Goal: Task Accomplishment & Management: Manage account settings

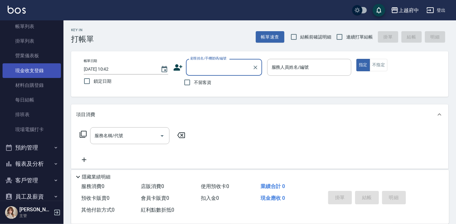
scroll to position [86, 0]
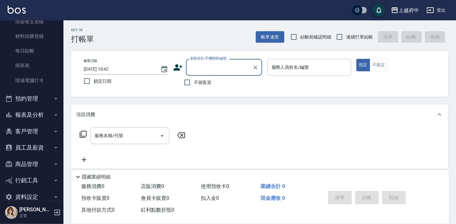
click at [33, 109] on button "報表及分析" at bounding box center [32, 114] width 58 height 17
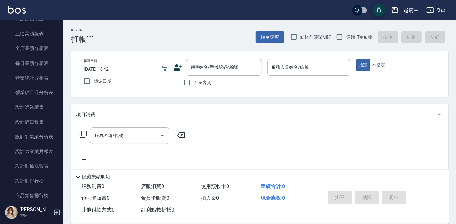
scroll to position [375, 0]
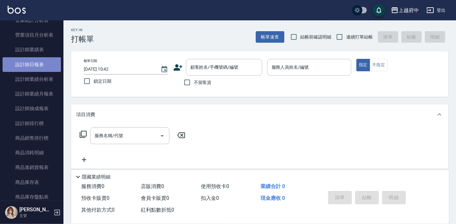
click at [36, 69] on link "設計師日報表" at bounding box center [32, 64] width 58 height 15
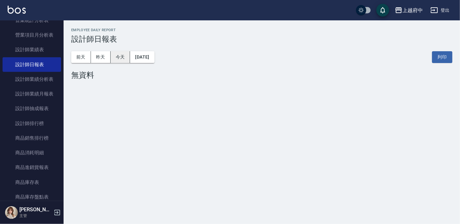
click at [121, 56] on button "今天" at bounding box center [121, 57] width 20 height 12
click at [105, 53] on button "昨天" at bounding box center [101, 57] width 20 height 12
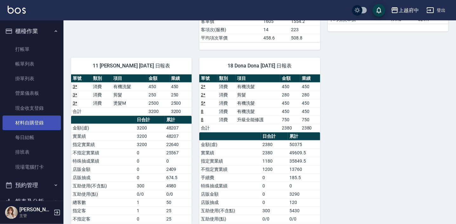
click at [34, 124] on link "材料自購登錄" at bounding box center [32, 122] width 58 height 15
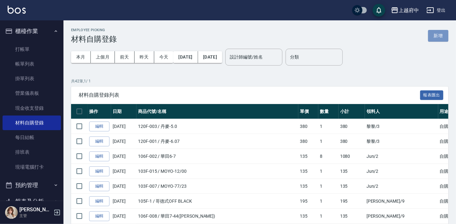
click at [446, 35] on button "新增" at bounding box center [439, 36] width 20 height 12
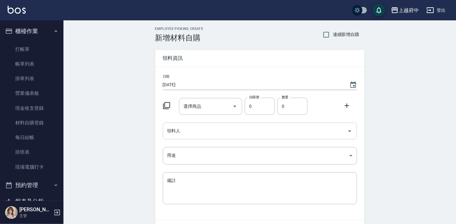
click at [203, 134] on input "領料人" at bounding box center [255, 130] width 179 height 11
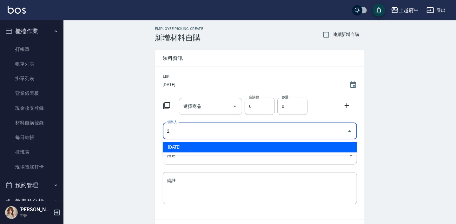
click at [191, 147] on li "[DATE]" at bounding box center [260, 147] width 194 height 10
type input "[DATE]"
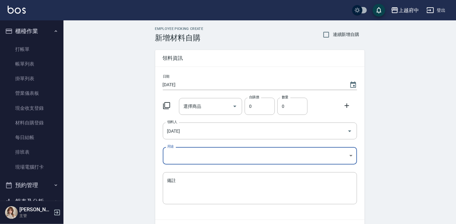
click at [185, 153] on body "上越府中 登出 櫃檯作業 打帳單 帳單列表 掛單列表 營業儀表板 現金收支登錄 材料自購登錄 每日結帳 排班表 現場電腦打卡 預約管理 預約管理 單日預約紀錄…" at bounding box center [228, 131] width 456 height 262
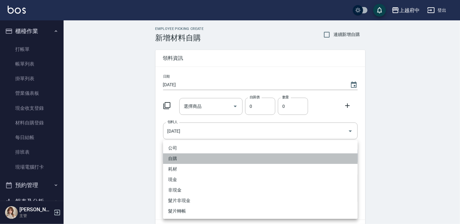
click at [175, 158] on li "自購" at bounding box center [260, 158] width 194 height 10
type input "自購"
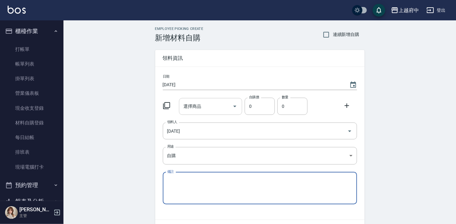
click at [205, 108] on input "選擇商品" at bounding box center [206, 106] width 48 height 11
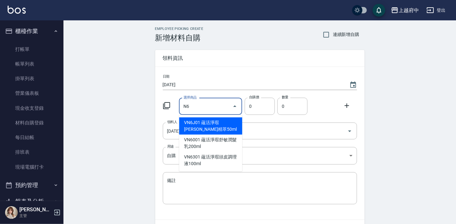
type input "N"
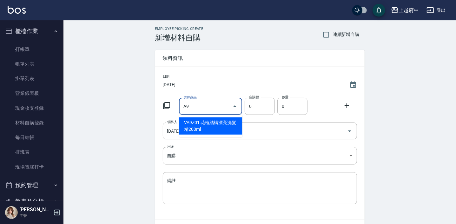
type input "A"
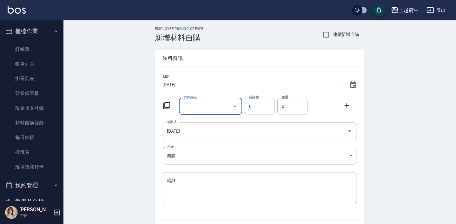
click at [205, 111] on input "選擇商品" at bounding box center [206, 106] width 48 height 11
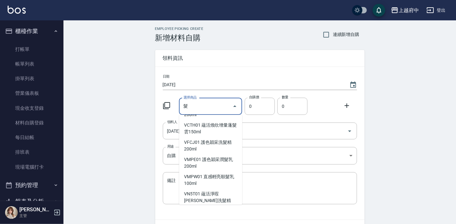
scroll to position [2841, 0]
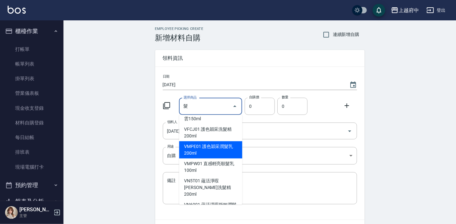
type input "髮"
click at [116, 112] on div "Employee Picking Create 新增材料自購 連續新增自購 領料資訊 日期 2025/09/24 選擇商品 髮 選擇商品 自購價 0 自購價 …" at bounding box center [260, 140] width 393 height 241
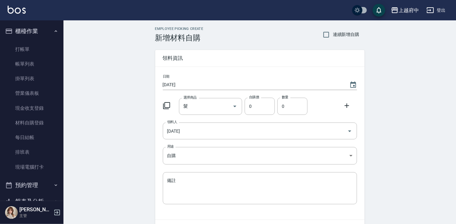
click at [39, 29] on button "櫃檯作業" at bounding box center [32, 31] width 58 height 17
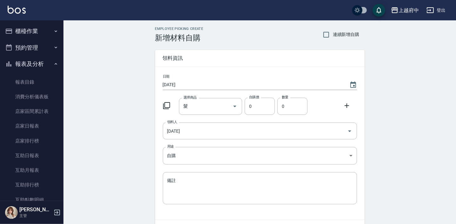
click at [35, 59] on button "報表及分析" at bounding box center [32, 64] width 58 height 17
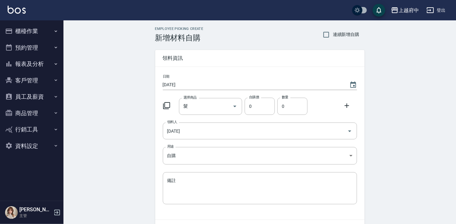
click at [24, 114] on button "商品管理" at bounding box center [32, 113] width 58 height 17
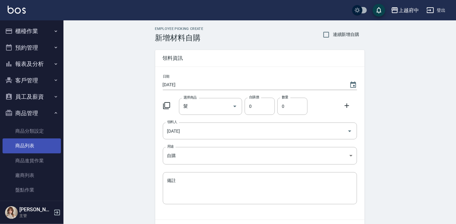
click at [34, 146] on link "商品列表" at bounding box center [32, 145] width 58 height 15
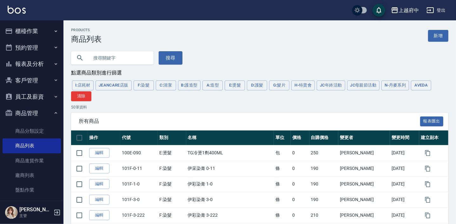
click at [145, 86] on button "F:染髮" at bounding box center [144, 85] width 20 height 10
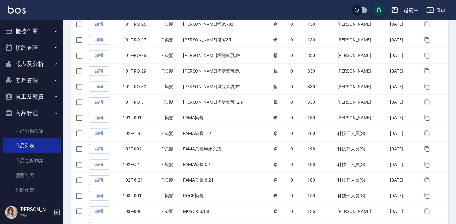
scroll to position [728, 0]
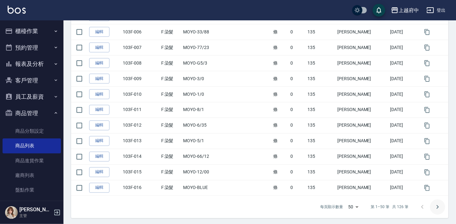
click at [439, 206] on icon "Go to next page" at bounding box center [438, 207] width 8 height 8
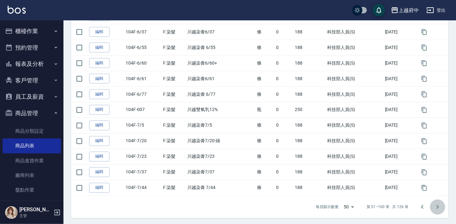
click at [437, 209] on button "Go to next page" at bounding box center [437, 206] width 15 height 15
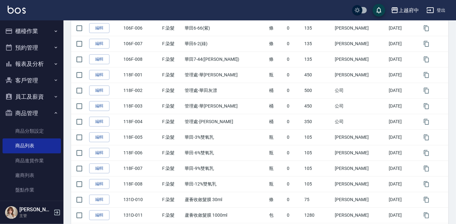
scroll to position [355, 0]
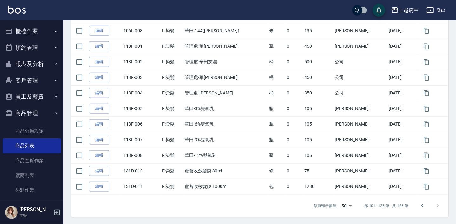
click at [438, 204] on div at bounding box center [430, 205] width 30 height 15
click at [420, 209] on button "Go to previous page" at bounding box center [422, 205] width 15 height 15
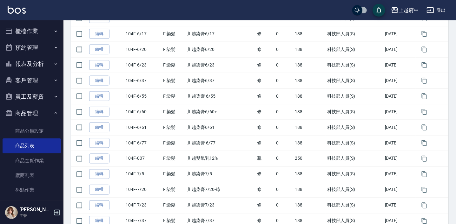
scroll to position [728, 0]
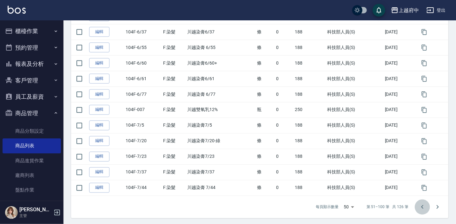
click at [424, 205] on icon "Go to previous page" at bounding box center [423, 207] width 8 height 8
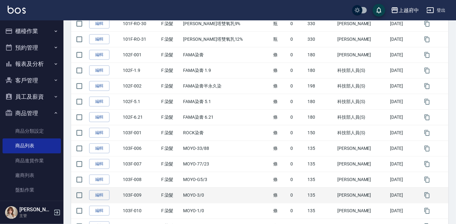
scroll to position [612, 0]
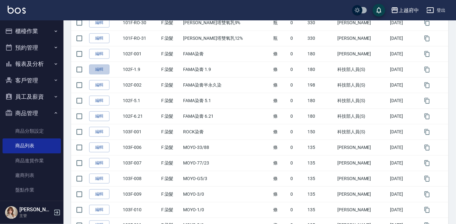
click at [95, 68] on link "編輯" at bounding box center [99, 69] width 20 height 10
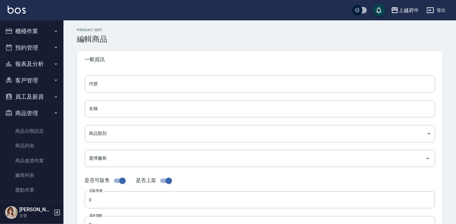
type input "102F-1.9"
type input "FAMA染膏 1.9"
type input "3a66a8af-42f9-48e5-95ec-93e596365993"
checkbox input "false"
type input "180"
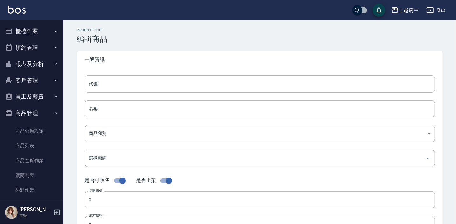
type input "180"
type input "條"
type input "UNSET"
click at [132, 108] on input "FAMA染膏 1.9" at bounding box center [260, 108] width 351 height 17
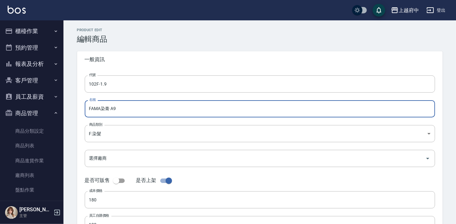
type input "FAMA染膏 A9"
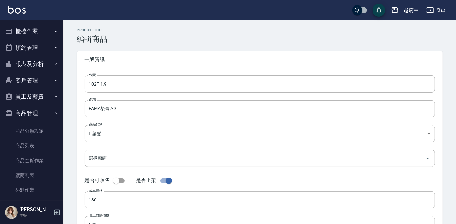
click at [70, 152] on div "Product Edit 編輯商品 一般資訊 代號 102F-1.9 代號 名稱 FAMA染膏 A9 名稱 商品類別 F:染髮 3a66a8af-42f9…" at bounding box center [260, 172] width 381 height 289
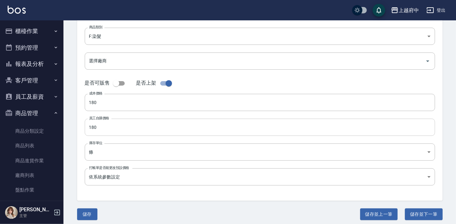
scroll to position [101, 0]
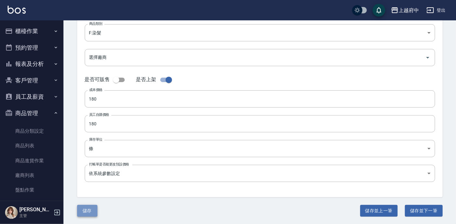
click at [92, 207] on button "儲存" at bounding box center [87, 211] width 20 height 12
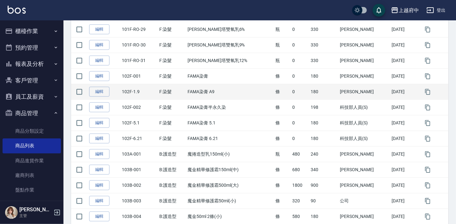
scroll to position [606, 0]
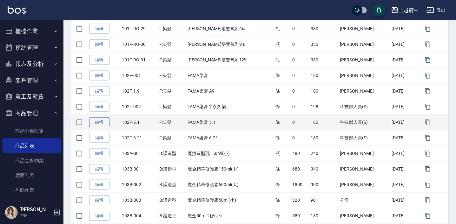
click at [108, 122] on link "編輯" at bounding box center [99, 122] width 20 height 10
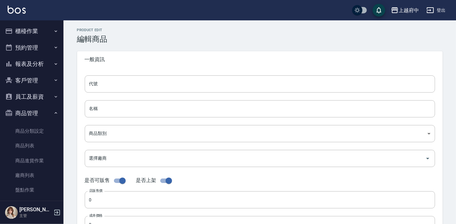
type input "102F-5.1"
type input "FAMA染膏 5.1"
type input "3a66a8af-42f9-48e5-95ec-93e596365993"
checkbox input "false"
type input "180"
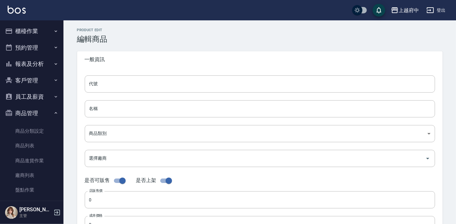
type input "180"
type input "條"
type input "UNSET"
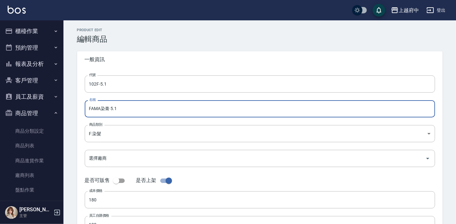
click at [116, 108] on input "FAMA染膏 5.1" at bounding box center [260, 108] width 351 height 17
type input "FAMA染膏 N6"
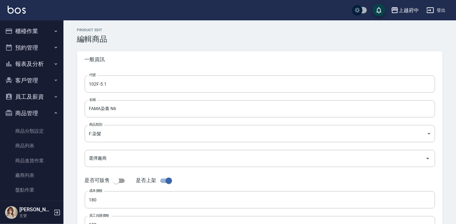
click at [74, 132] on div "Product Edit 編輯商品 一般資訊 代號 102F-5.1 代號 名稱 FAMA染膏 N6 名稱 商品類別 F:染髮 3a66a8af-42f9…" at bounding box center [260, 172] width 381 height 289
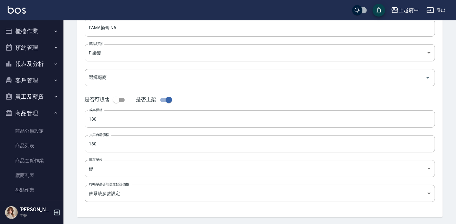
scroll to position [101, 0]
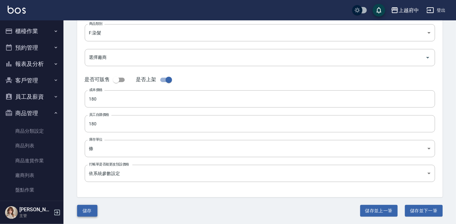
click at [86, 210] on button "儲存" at bounding box center [87, 211] width 20 height 12
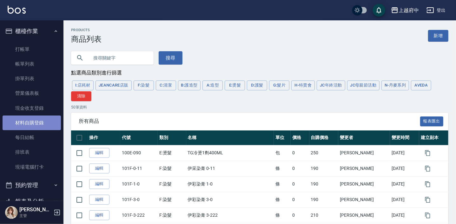
click at [38, 124] on link "材料自購登錄" at bounding box center [32, 122] width 58 height 15
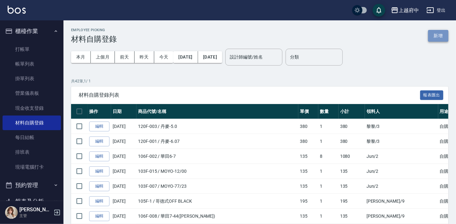
click at [436, 37] on button "新增" at bounding box center [439, 36] width 20 height 12
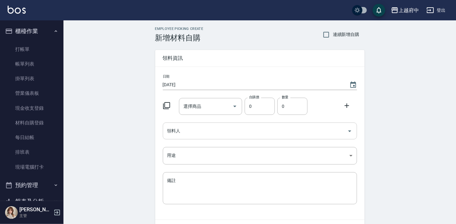
click at [291, 132] on input "領料人" at bounding box center [255, 130] width 179 height 11
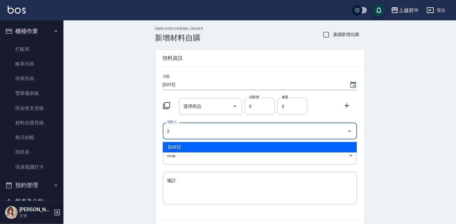
click at [258, 148] on li "[DATE]" at bounding box center [260, 147] width 194 height 10
type input "[DATE]"
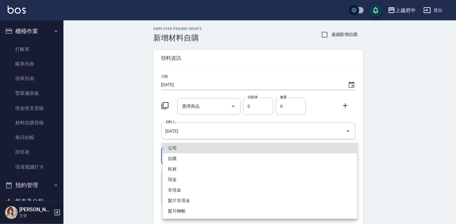
drag, startPoint x: 209, startPoint y: 160, endPoint x: 176, endPoint y: 163, distance: 33.2
click at [208, 160] on body "上越府中 登出 櫃檯作業 打帳單 帳單列表 掛單列表 營業儀表板 現金收支登錄 材料自購登錄 每日結帳 排班表 現場電腦打卡 預約管理 預約管理 單日預約紀錄…" at bounding box center [228, 131] width 456 height 262
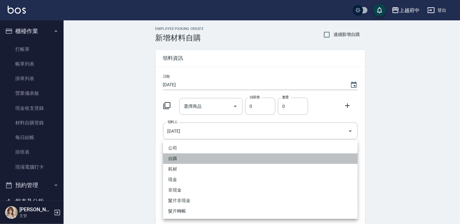
click at [176, 159] on li "自購" at bounding box center [260, 158] width 194 height 10
type input "自購"
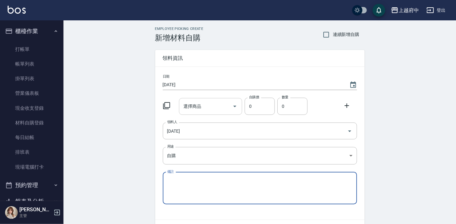
click at [202, 109] on input "選擇商品" at bounding box center [206, 106] width 48 height 11
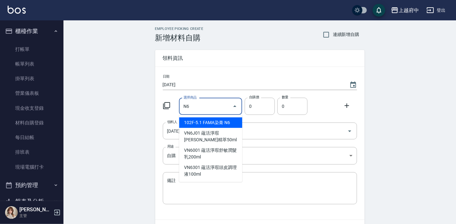
click at [208, 122] on li "102F-5.1 FAMA染膏 N6" at bounding box center [210, 122] width 63 height 10
type input "FAMA染膏 N6"
type input "180"
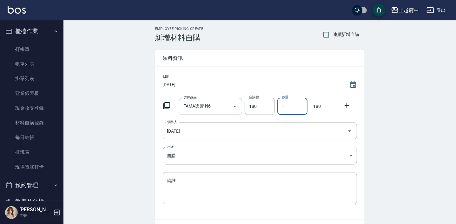
drag, startPoint x: 287, startPoint y: 106, endPoint x: 282, endPoint y: 106, distance: 4.5
click at [282, 106] on input "1" at bounding box center [293, 106] width 30 height 17
type input "3"
click at [347, 105] on icon at bounding box center [347, 105] width 4 height 4
click at [212, 131] on input "選擇商品" at bounding box center [206, 130] width 48 height 11
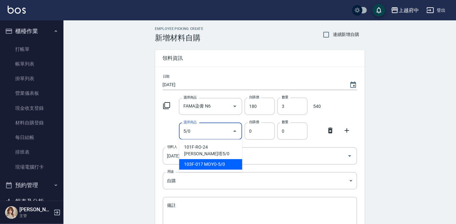
click at [228, 159] on li "103F-017 MOYO-5/0" at bounding box center [210, 164] width 63 height 10
type input "MOYO-5/0"
type input "135"
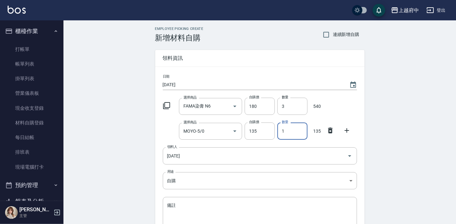
drag, startPoint x: 286, startPoint y: 128, endPoint x: 280, endPoint y: 129, distance: 5.5
click at [280, 129] on input "1" at bounding box center [293, 130] width 30 height 17
type input "2"
click at [348, 129] on icon at bounding box center [347, 130] width 8 height 8
click at [196, 153] on div "選擇商品 選擇商品" at bounding box center [210, 155] width 63 height 17
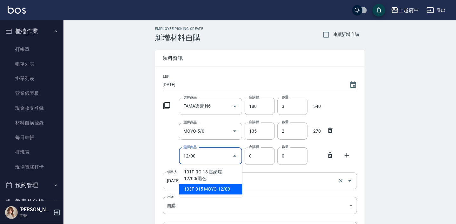
click at [210, 186] on li "103F-015 MOYO-12/00" at bounding box center [210, 189] width 63 height 10
type input "MOYO-12/00"
type input "135"
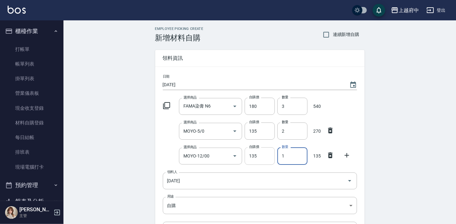
click at [271, 157] on div "選擇商品 MOYO-12/00 選擇商品 自購價 135 自購價 數量 1 數量 135" at bounding box center [258, 155] width 197 height 20
type input "2"
click at [347, 154] on icon at bounding box center [347, 155] width 8 height 8
click at [217, 187] on div "選擇商品" at bounding box center [210, 180] width 63 height 17
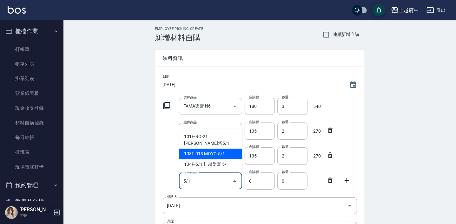
drag, startPoint x: 217, startPoint y: 155, endPoint x: 234, endPoint y: 152, distance: 17.4
click at [217, 155] on li "103F-013 MOYO-5/1" at bounding box center [210, 153] width 63 height 10
type input "MOYO-5/1"
type input "135"
type input "1"
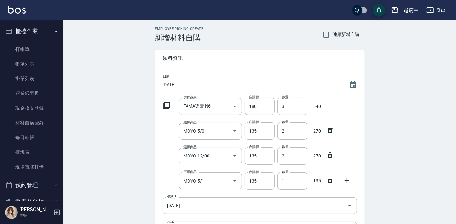
click at [348, 177] on icon at bounding box center [347, 180] width 8 height 8
click at [230, 203] on button "Open" at bounding box center [235, 205] width 10 height 10
click at [205, 208] on input "選擇商品" at bounding box center [206, 205] width 48 height 11
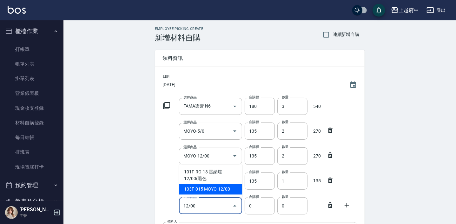
click at [217, 190] on li "103F-015 MOYO-12/00" at bounding box center [210, 189] width 63 height 10
type input "MOYO-12/00"
type input "135"
type input "1"
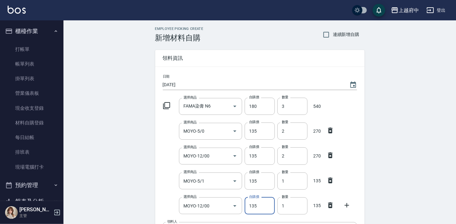
click at [348, 205] on icon at bounding box center [347, 205] width 4 height 4
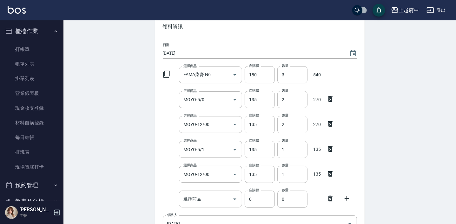
scroll to position [86, 0]
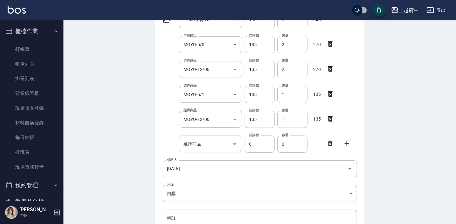
click at [213, 146] on input "選擇商品" at bounding box center [206, 143] width 48 height 11
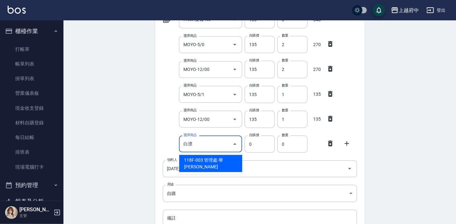
click at [215, 156] on li "118F-003 管理處-華[PERSON_NAME]" at bounding box center [210, 163] width 63 height 17
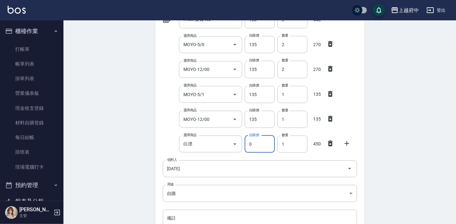
type input "管理處-華[PERSON_NAME]"
type input "450"
type input "1"
click at [349, 143] on icon at bounding box center [347, 143] width 8 height 8
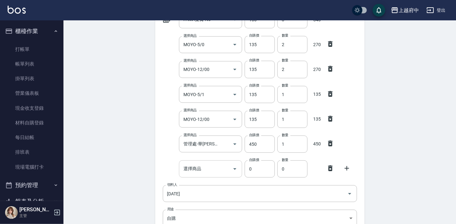
click at [206, 170] on input "選擇商品" at bounding box center [206, 168] width 48 height 11
click at [172, 166] on div at bounding box center [168, 167] width 17 height 3
click at [201, 172] on input "選擇商品" at bounding box center [206, 168] width 48 height 11
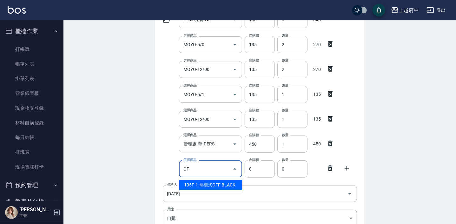
click at [209, 184] on li "105F-1 哥德式OFF BLACK" at bounding box center [210, 184] width 63 height 10
type input "哥德式OFF BLACK"
type input "195"
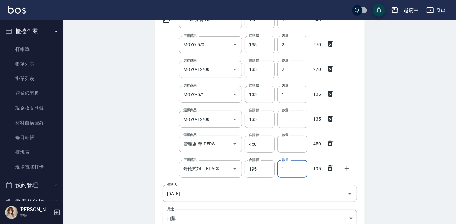
drag, startPoint x: 287, startPoint y: 170, endPoint x: 281, endPoint y: 170, distance: 6.0
click at [281, 170] on input "1" at bounding box center [293, 168] width 30 height 17
type input "3"
click at [166, 158] on div "選擇商品 哥德式OFF BLACK 選擇商品 自購價 195 自購價 數量 3 數量 585" at bounding box center [258, 168] width 197 height 20
click at [135, 160] on div "Employee Picking Create 新增材料自購 連續新增自購 領料資訊 日期 [DATE] 選擇商品 FAMA染膏 N6 選擇商品 自購價 18…" at bounding box center [260, 129] width 393 height 390
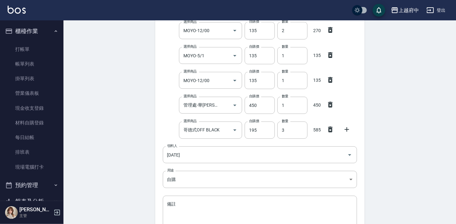
scroll to position [187, 0]
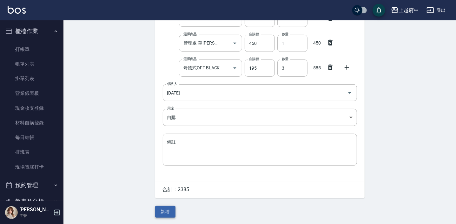
click at [166, 208] on button "新增" at bounding box center [165, 212] width 20 height 12
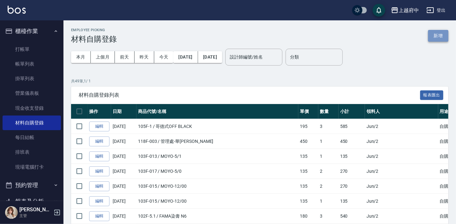
click at [442, 36] on button "新增" at bounding box center [439, 36] width 20 height 12
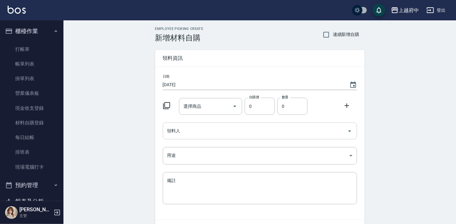
drag, startPoint x: 194, startPoint y: 120, endPoint x: 191, endPoint y: 130, distance: 10.4
click at [194, 120] on div "日期 [DATE] 選擇商品 選擇商品 自購價 0 自購價 數量 0 數量 領料人 領料人 用途 ​ 用途 備註 x 備註" at bounding box center [260, 143] width 210 height 152
click at [191, 130] on input "領料人" at bounding box center [255, 130] width 179 height 11
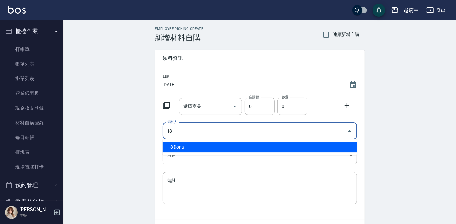
click at [180, 145] on li "18 Dona" at bounding box center [260, 147] width 194 height 10
type input "18 Dona"
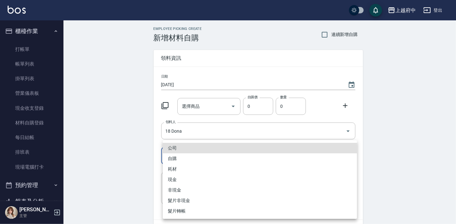
click at [177, 148] on body "上越府中 登出 櫃檯作業 打帳單 帳單列表 掛單列表 營業儀表板 現金收支登錄 材料自購登錄 每日結帳 排班表 現場電腦打卡 預約管理 預約管理 單日預約紀錄…" at bounding box center [228, 131] width 456 height 262
click at [172, 159] on li "自購" at bounding box center [260, 158] width 194 height 10
type input "自購"
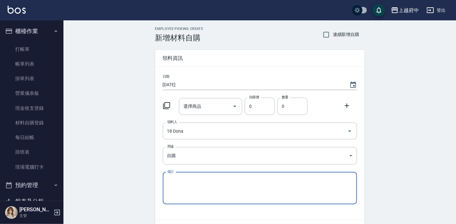
click at [197, 109] on div "選擇商品 選擇商品" at bounding box center [210, 106] width 63 height 17
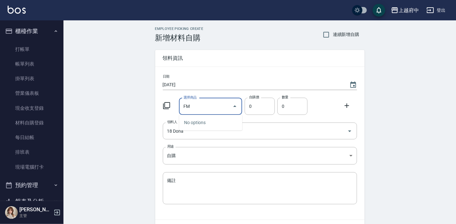
type input "F"
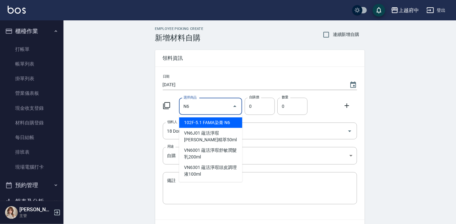
click at [213, 123] on li "102F-5.1 FAMA染膏 N6" at bounding box center [210, 122] width 63 height 10
type input "FAMA染膏 N6"
type input "180"
type input "1"
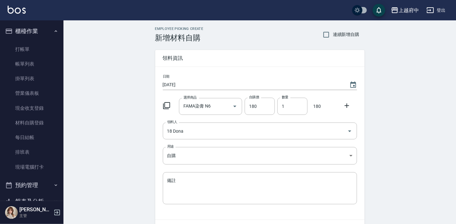
click at [119, 120] on div "Employee Picking Create 新增材料自購 連續新增自購 領料資訊 日期 [DATE] 選擇商品 FAMA染膏 N6 選擇商品 自購價 18…" at bounding box center [260, 140] width 393 height 241
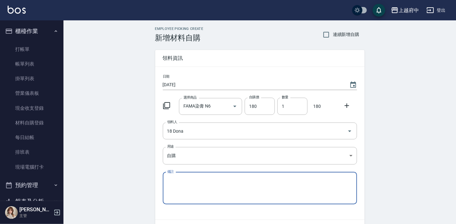
click at [201, 187] on textarea "備註" at bounding box center [260, 188] width 186 height 22
click at [200, 186] on textarea "RED" at bounding box center [260, 188] width 186 height 22
type textarea "RED"
click at [146, 194] on div "Employee Picking Create 新增材料自購 連續新增自購 領料資訊 日期 [DATE] 選擇商品 FAMA染膏 N6 選擇商品 自購價 18…" at bounding box center [260, 140] width 393 height 241
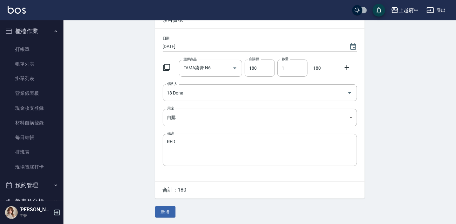
scroll to position [38, 0]
click at [162, 211] on button "新增" at bounding box center [165, 212] width 20 height 12
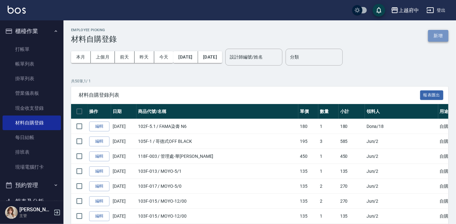
click at [440, 30] on button "新增" at bounding box center [439, 36] width 20 height 12
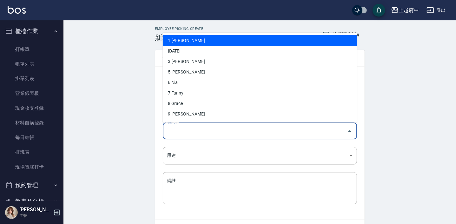
click at [193, 133] on input "領料人" at bounding box center [255, 130] width 179 height 11
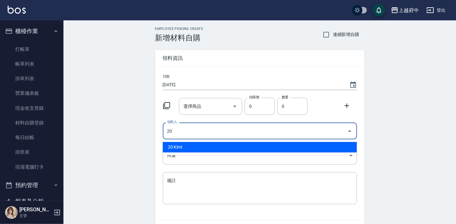
click at [194, 150] on li "20 Kimi" at bounding box center [260, 147] width 194 height 10
type input "20 Kimi"
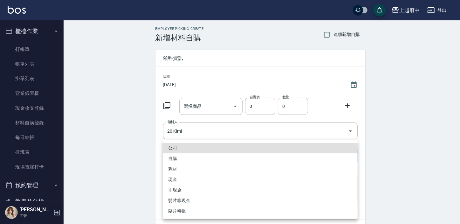
click at [182, 156] on body "上越府中 登出 櫃檯作業 打帳單 帳單列表 掛單列表 營業儀表板 現金收支登錄 材料自購登錄 每日結帳 排班表 現場電腦打卡 預約管理 預約管理 單日預約紀錄…" at bounding box center [230, 131] width 460 height 262
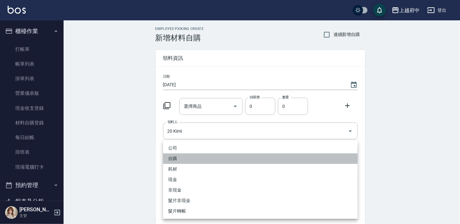
drag, startPoint x: 166, startPoint y: 159, endPoint x: 175, endPoint y: 152, distance: 11.6
click at [166, 159] on li "自購" at bounding box center [260, 158] width 194 height 10
type input "自購"
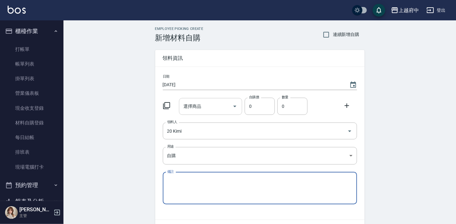
click at [206, 108] on input "選擇商品" at bounding box center [206, 106] width 48 height 11
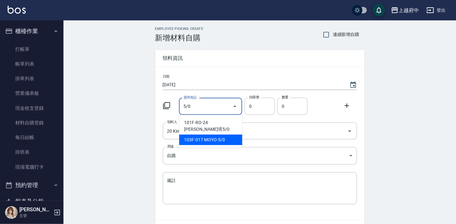
click at [211, 134] on li "103F-017 MOYO-5/0" at bounding box center [210, 139] width 63 height 10
type input "MOYO-5/0"
type input "135"
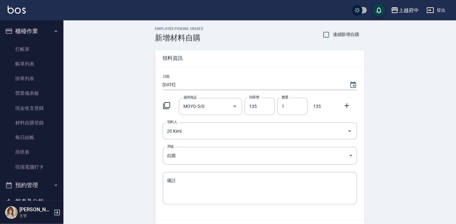
click at [346, 107] on icon at bounding box center [347, 106] width 8 height 8
click at [189, 136] on div "選擇商品" at bounding box center [210, 131] width 63 height 17
drag, startPoint x: 289, startPoint y: 111, endPoint x: 281, endPoint y: 111, distance: 8.3
click at [281, 111] on input "1" at bounding box center [293, 106] width 30 height 17
type input "2"
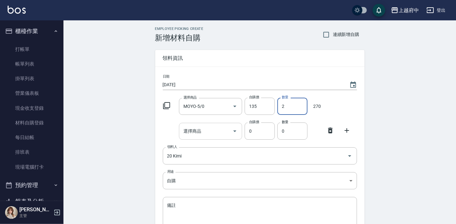
click at [202, 133] on input "選擇商品" at bounding box center [206, 130] width 48 height 11
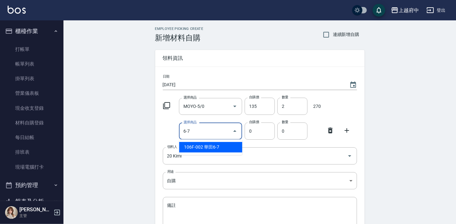
click at [218, 146] on li "106F-002 華田6-7" at bounding box center [210, 147] width 63 height 10
type input "華田6-7"
type input "135"
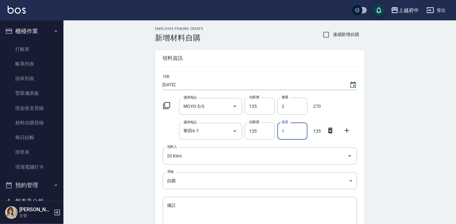
drag, startPoint x: 290, startPoint y: 130, endPoint x: 279, endPoint y: 132, distance: 11.9
click at [279, 132] on input "1" at bounding box center [293, 130] width 30 height 17
type input "6"
click at [346, 130] on icon at bounding box center [347, 130] width 4 height 4
click at [189, 162] on div "選擇商品" at bounding box center [210, 155] width 63 height 17
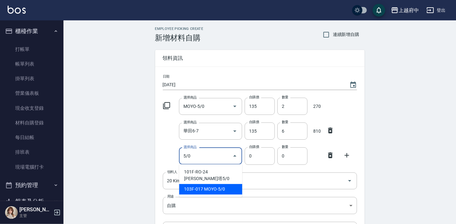
click at [213, 185] on li "103F-017 MOYO-5/0" at bounding box center [210, 189] width 63 height 10
type input "MOYO-5/0"
type input "135"
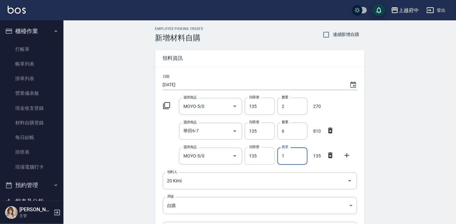
drag, startPoint x: 278, startPoint y: 158, endPoint x: 275, endPoint y: 158, distance: 3.2
click at [275, 158] on div "選擇商品 MOYO-5/0 選擇商品 自購價 135 自購價 數量 1 數量 135" at bounding box center [258, 155] width 197 height 20
type input "2"
click at [170, 156] on div "選擇商品 MOYO-5/0 選擇商品 自購價 135 自購價 數量 2 數量 270" at bounding box center [258, 155] width 197 height 20
click at [169, 156] on div "選擇商品 MOYO-5/0 選擇商品 自購價 135 自購價 數量 2 數量 270" at bounding box center [258, 155] width 197 height 20
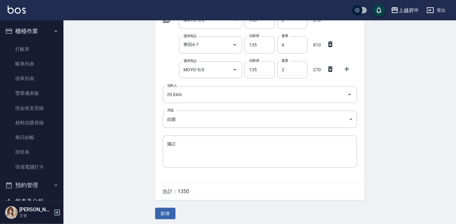
scroll to position [88, 0]
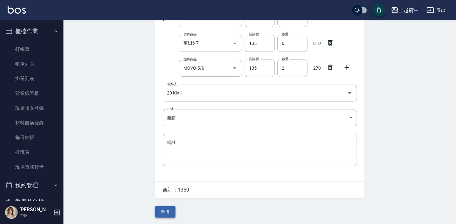
click at [162, 207] on button "新增" at bounding box center [165, 212] width 20 height 12
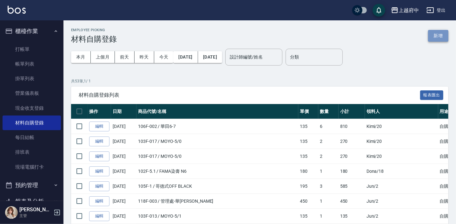
click at [438, 37] on button "新增" at bounding box center [439, 36] width 20 height 12
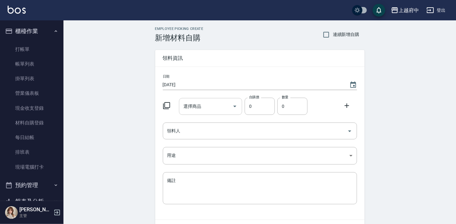
click at [215, 107] on input "選擇商品" at bounding box center [206, 106] width 48 height 11
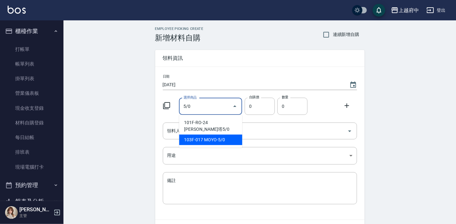
click at [226, 135] on li "103F-017 MOYO-5/0" at bounding box center [210, 139] width 63 height 10
type input "MOYO-5/0"
type input "135"
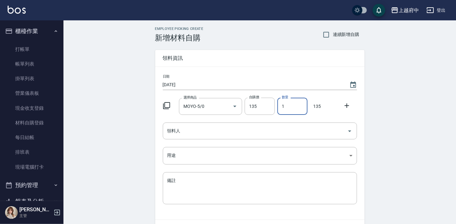
click at [277, 107] on div "數量 1 數量" at bounding box center [291, 105] width 33 height 20
type input "4"
click at [233, 132] on input "領料人" at bounding box center [255, 130] width 179 height 11
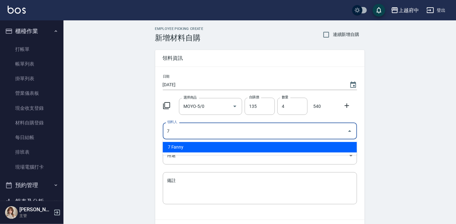
click at [176, 146] on li "7 Fanny" at bounding box center [260, 147] width 194 height 10
type input "7 Fanny"
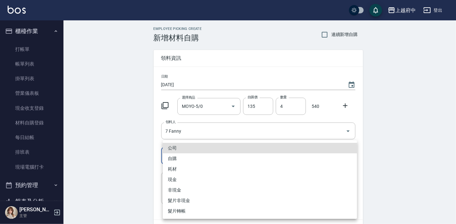
click at [173, 157] on body "上越府中 登出 櫃檯作業 打帳單 帳單列表 掛單列表 營業儀表板 現金收支登錄 材料自購登錄 每日結帳 排班表 現場電腦打卡 預約管理 預約管理 單日預約紀錄…" at bounding box center [228, 131] width 456 height 262
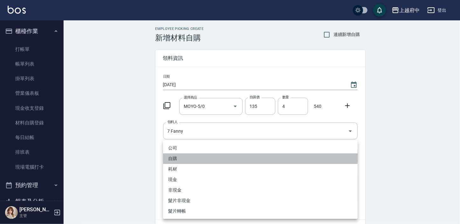
drag, startPoint x: 173, startPoint y: 157, endPoint x: 152, endPoint y: 160, distance: 21.6
click at [172, 157] on li "自購" at bounding box center [260, 158] width 194 height 10
type input "自購"
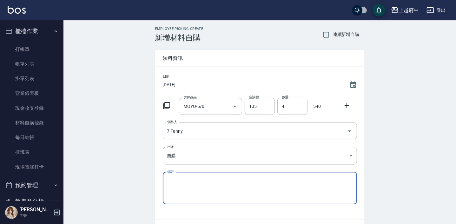
click at [146, 162] on div "公司 自購 耗材 現金 非現金 髮片非現金 髮片轉帳" at bounding box center [228, 112] width 456 height 224
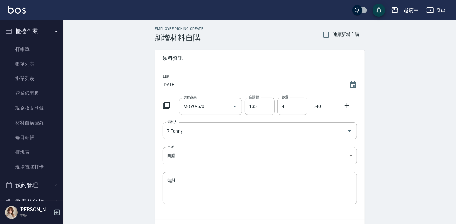
click at [117, 174] on div "Employee Picking Create 新增材料自購 連續新增自購 領料資訊 日期 [DATE] 選擇商品 MOYO-5/0 選擇商品 自購價 135…" at bounding box center [260, 140] width 393 height 241
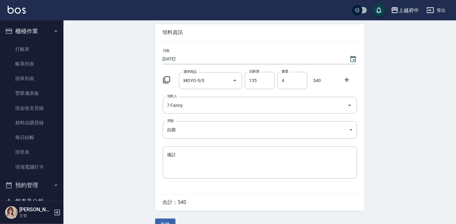
scroll to position [38, 0]
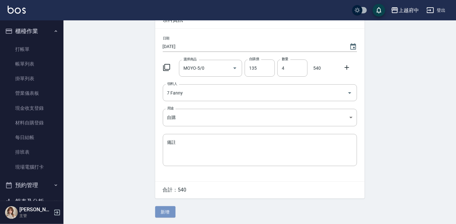
click at [160, 211] on button "新增" at bounding box center [165, 212] width 20 height 12
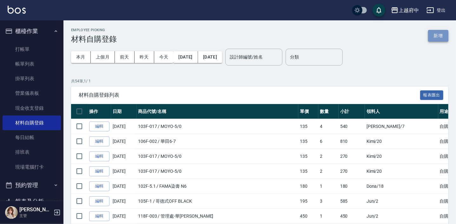
click at [440, 37] on button "新增" at bounding box center [439, 36] width 20 height 12
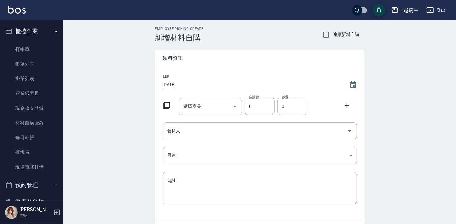
click at [205, 110] on input "選擇商品" at bounding box center [206, 106] width 48 height 11
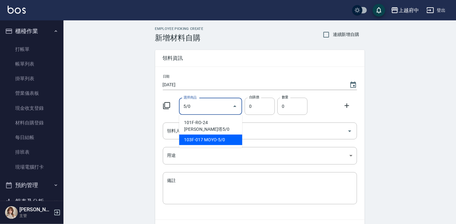
click at [226, 134] on li "103F-017 MOYO-5/0" at bounding box center [210, 139] width 63 height 10
type input "MOYO-5/0"
type input "135"
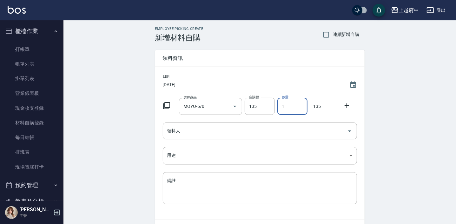
drag, startPoint x: 289, startPoint y: 102, endPoint x: 280, endPoint y: 105, distance: 8.9
click at [280, 105] on input "1" at bounding box center [293, 106] width 30 height 17
type input "5"
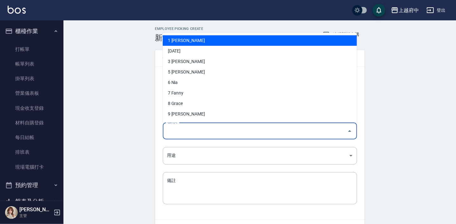
click at [198, 128] on input "領料人" at bounding box center [255, 130] width 179 height 11
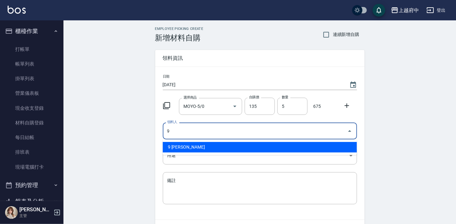
click at [180, 149] on li "9 [PERSON_NAME]" at bounding box center [260, 147] width 194 height 10
type input "9 [PERSON_NAME]"
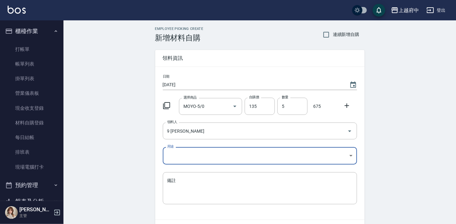
click at [173, 155] on body "上越府中 登出 櫃檯作業 打帳單 帳單列表 掛單列表 營業儀表板 現金收支登錄 材料自購登錄 每日結帳 排班表 現場電腦打卡 預約管理 預約管理 單日預約紀錄…" at bounding box center [228, 131] width 456 height 262
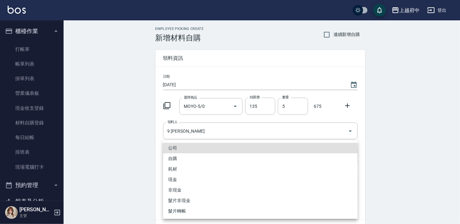
drag, startPoint x: 175, startPoint y: 157, endPoint x: 151, endPoint y: 161, distance: 24.4
click at [175, 157] on li "自購" at bounding box center [260, 158] width 194 height 10
type input "自購"
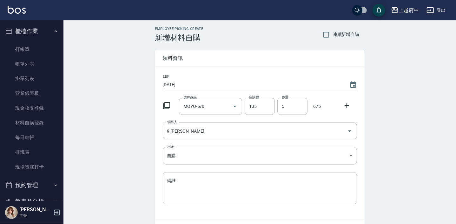
click at [144, 163] on div "公司 自購 耗材 現金 非現金 髮片非現金 髮片轉帳" at bounding box center [228, 112] width 456 height 224
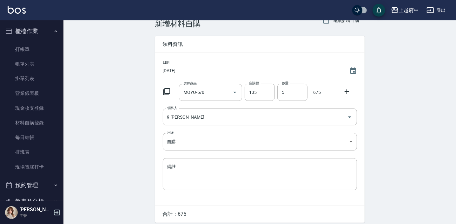
scroll to position [38, 0]
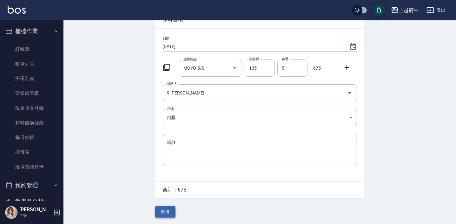
click at [164, 210] on button "新增" at bounding box center [165, 212] width 20 height 12
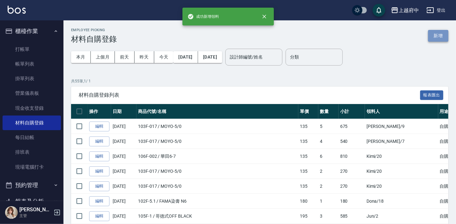
click at [432, 36] on button "新增" at bounding box center [439, 36] width 20 height 12
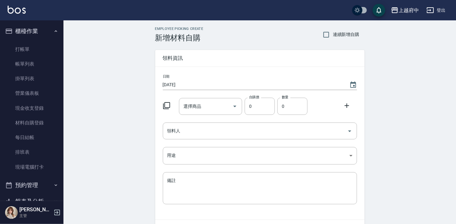
click at [189, 106] on div "選擇商品 選擇商品" at bounding box center [210, 106] width 63 height 17
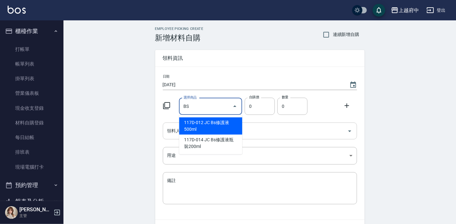
click at [203, 123] on li "117D-012 JC Bs修護液500ml" at bounding box center [210, 125] width 63 height 17
type input "JC Bs修護液500ml"
type input "450"
type input "1"
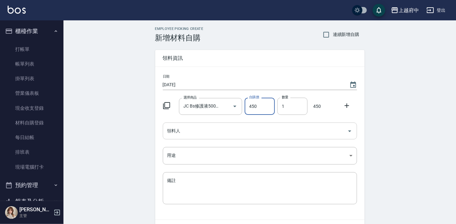
click at [198, 134] on input "領料人" at bounding box center [255, 130] width 179 height 11
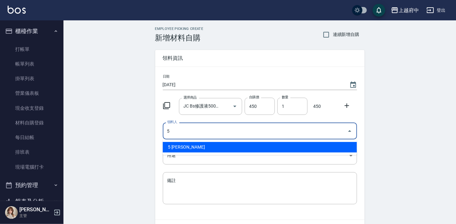
click at [196, 145] on li "5 [PERSON_NAME]" at bounding box center [260, 147] width 194 height 10
type input "5 [PERSON_NAME]"
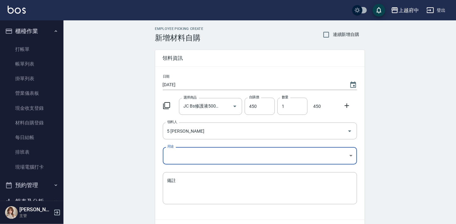
click at [190, 153] on body "上越府中 登出 櫃檯作業 打帳單 帳單列表 掛單列表 營業儀表板 現金收支登錄 材料自購登錄 每日結帳 排班表 現場電腦打卡 預約管理 預約管理 單日預約紀錄…" at bounding box center [228, 131] width 456 height 262
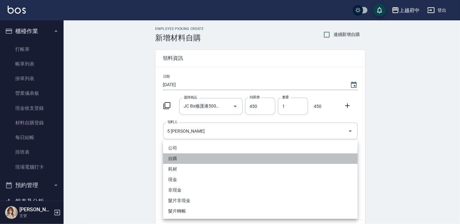
click at [180, 157] on li "自購" at bounding box center [260, 158] width 194 height 10
type input "自購"
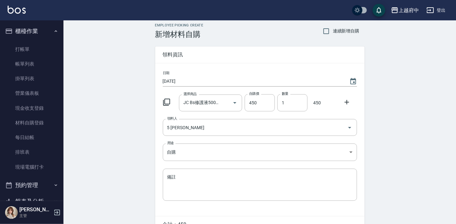
scroll to position [38, 0]
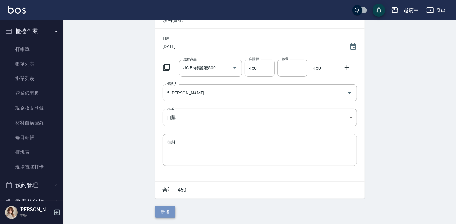
click at [166, 211] on button "新增" at bounding box center [165, 212] width 20 height 12
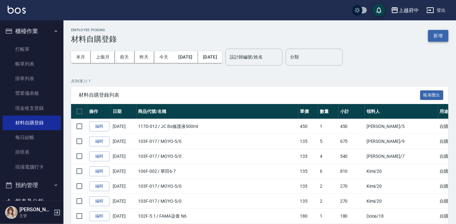
click at [441, 32] on button "新增" at bounding box center [439, 36] width 20 height 12
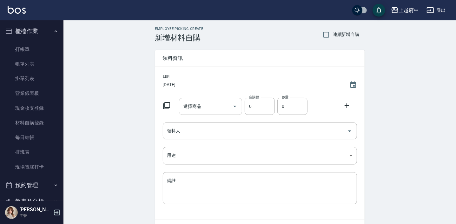
click at [202, 109] on input "選擇商品" at bounding box center [206, 106] width 48 height 11
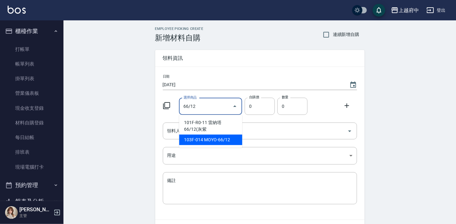
click at [206, 139] on li "103F-014 MOYO-66/12" at bounding box center [210, 139] width 63 height 10
type input "MOYO-66/12"
type input "135"
type input "1"
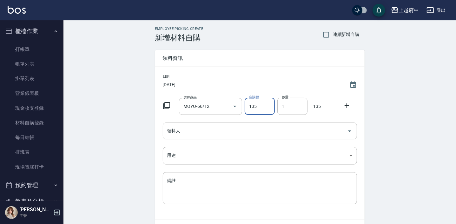
click at [179, 134] on input "領料人" at bounding box center [255, 130] width 179 height 11
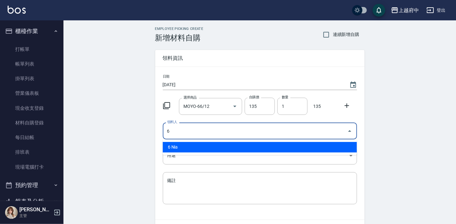
click at [168, 149] on li "6 Nia" at bounding box center [260, 147] width 194 height 10
type input "6 Nia"
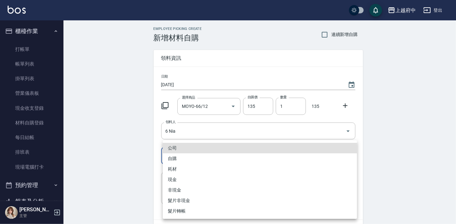
click at [171, 164] on body "上越府中 登出 櫃檯作業 打帳單 帳單列表 掛單列表 營業儀表板 現金收支登錄 材料自購登錄 每日結帳 排班表 現場電腦打卡 預約管理 預約管理 單日預約紀錄…" at bounding box center [228, 131] width 456 height 262
click at [172, 159] on li "自購" at bounding box center [260, 158] width 194 height 10
type input "自購"
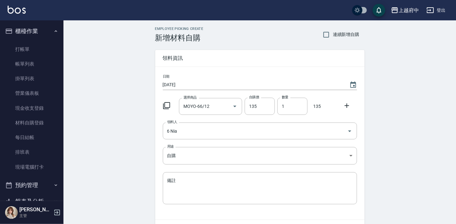
click at [152, 165] on div "公司 自購 耗材 現金 非現金 髮片非現金 髮片轉帳" at bounding box center [228, 112] width 456 height 224
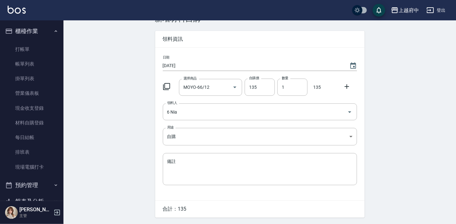
scroll to position [38, 0]
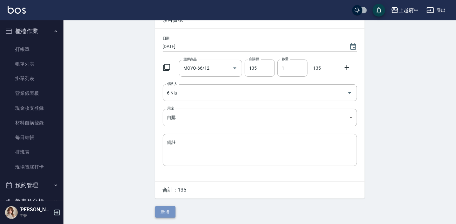
click at [168, 212] on button "新增" at bounding box center [165, 212] width 20 height 12
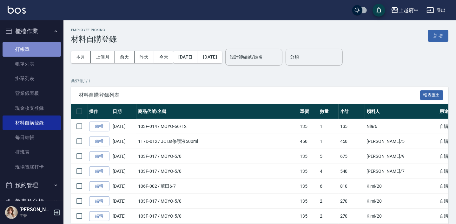
click at [38, 46] on link "打帳單" at bounding box center [32, 49] width 58 height 15
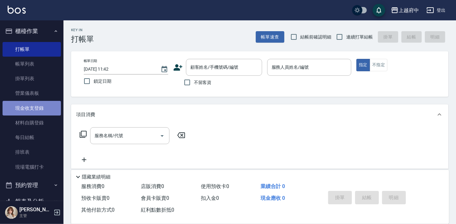
click at [40, 111] on link "現金收支登錄" at bounding box center [32, 108] width 58 height 15
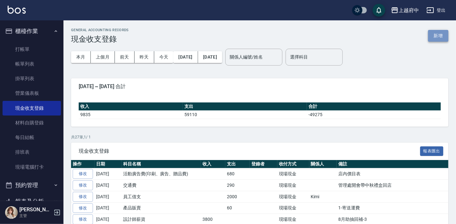
click at [440, 34] on button "新增" at bounding box center [439, 36] width 20 height 12
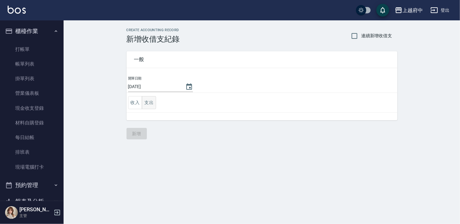
click at [145, 104] on button "支出" at bounding box center [149, 102] width 14 height 13
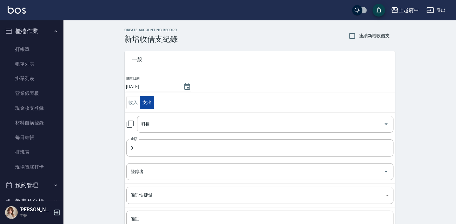
scroll to position [57, 0]
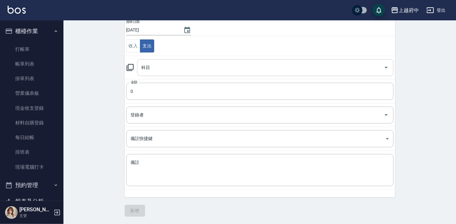
click at [161, 63] on input "科目" at bounding box center [260, 67] width 241 height 11
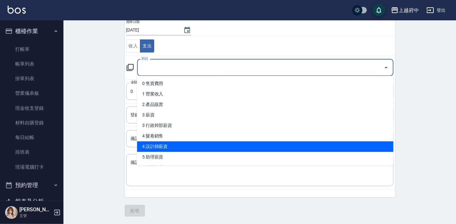
click at [166, 146] on li "4 設計師薪資" at bounding box center [265, 146] width 257 height 10
type input "4 設計師薪資"
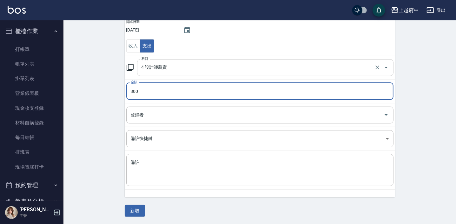
type input "800"
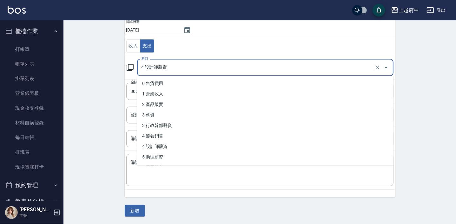
click at [167, 65] on input "4 設計師薪資" at bounding box center [256, 67] width 233 height 11
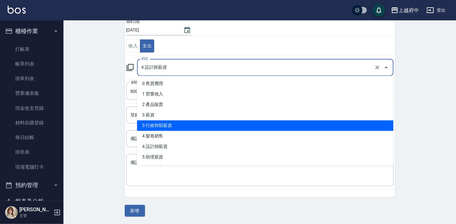
scroll to position [57, 0]
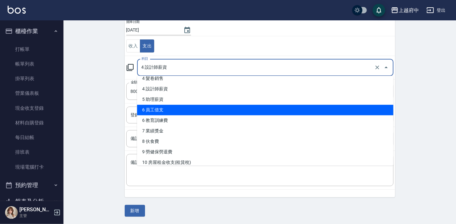
click at [168, 108] on li "6 員工借支" at bounding box center [265, 110] width 257 height 10
type input "6 員工借支"
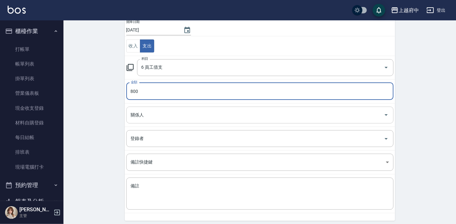
click at [148, 115] on input "關係人" at bounding box center [255, 114] width 252 height 11
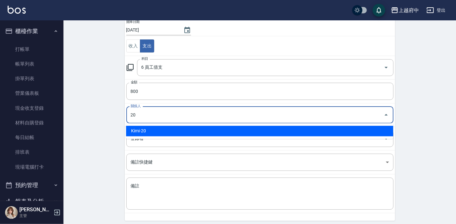
click at [138, 131] on li "Kimi-20" at bounding box center [259, 130] width 267 height 10
type input "Kimi-20"
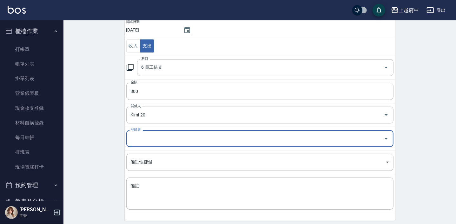
click at [105, 149] on div "CREATE ACCOUNTING RECORD 新增收借支紀錄 連續新增收借支 一般 開單日期 [DATE] 收入 支出 科目 6 員工借支 科目 金額 8…" at bounding box center [260, 106] width 393 height 284
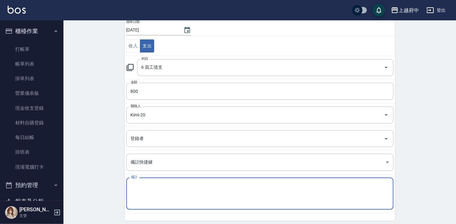
click at [146, 199] on textarea "備註" at bounding box center [260, 194] width 259 height 22
type textarea "800人頭費"
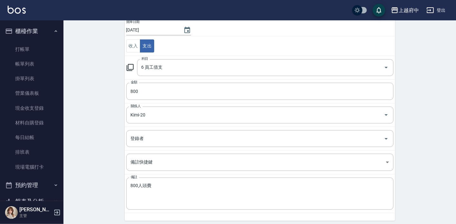
click at [113, 188] on div "CREATE ACCOUNTING RECORD 新增收借支紀錄 連續新增收借支 一般 開單日期 [DATE] 收入 支出 科目 6 員工借支 科目 金額 8…" at bounding box center [260, 106] width 393 height 284
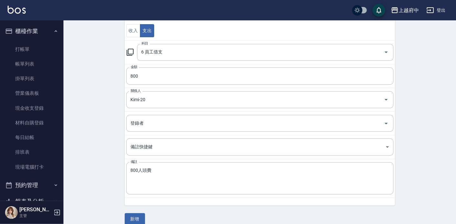
scroll to position [80, 0]
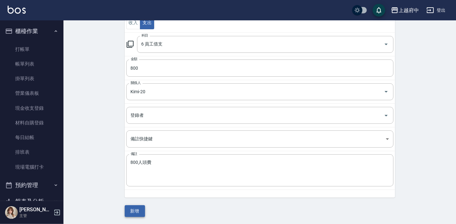
click at [131, 211] on button "新增" at bounding box center [135, 211] width 20 height 12
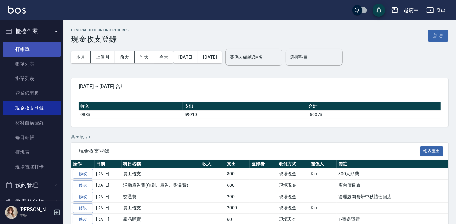
click at [26, 55] on link "打帳單" at bounding box center [32, 49] width 58 height 15
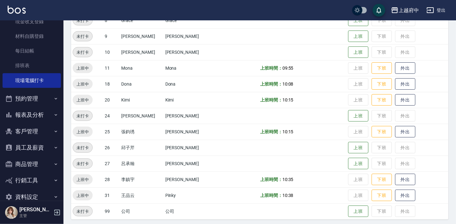
scroll to position [188, 0]
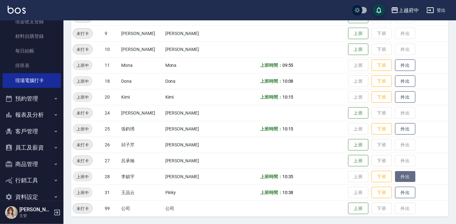
click at [404, 174] on button "外出" at bounding box center [405, 176] width 20 height 11
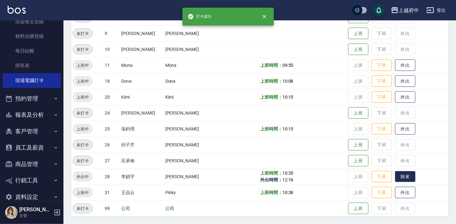
click at [404, 174] on button "歸來" at bounding box center [405, 176] width 20 height 11
click at [397, 192] on button "外出" at bounding box center [405, 192] width 20 height 11
click at [397, 192] on button "歸來" at bounding box center [405, 192] width 20 height 11
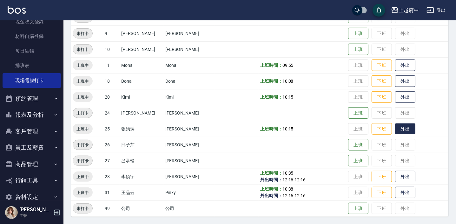
click at [402, 125] on button "外出" at bounding box center [405, 128] width 20 height 11
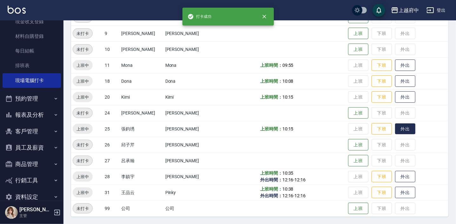
click at [396, 123] on button "外出" at bounding box center [405, 128] width 20 height 11
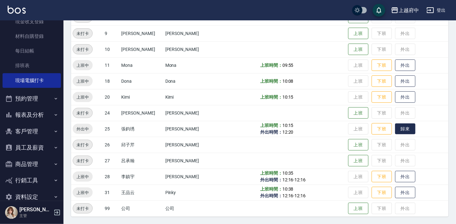
click at [398, 123] on button "歸來" at bounding box center [405, 128] width 20 height 11
